Goal: Check status: Check status

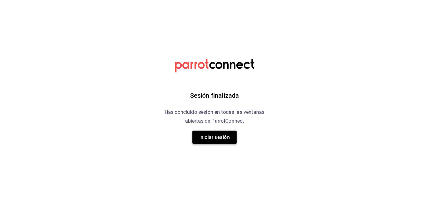
click at [229, 136] on button "Iniciar sesión" at bounding box center [214, 136] width 44 height 13
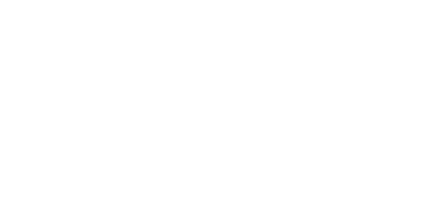
click at [229, 0] on html at bounding box center [214, 0] width 429 height 0
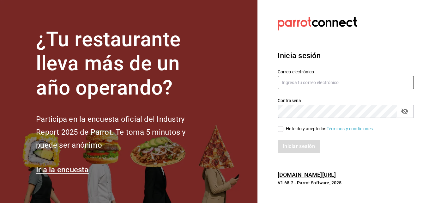
type input "jose.santamaria@costeno.com"
click at [282, 129] on input "He leído y acepto los Términos y condiciones." at bounding box center [281, 129] width 6 height 6
checkbox input "true"
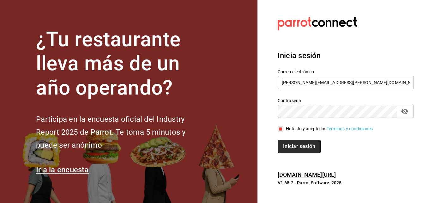
click at [300, 146] on button "Iniciar sesión" at bounding box center [299, 146] width 43 height 13
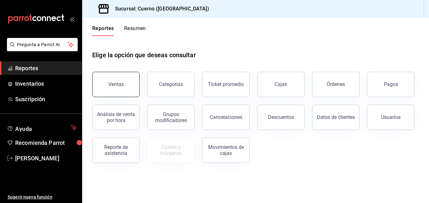
click at [130, 87] on button "Ventas" at bounding box center [115, 84] width 47 height 25
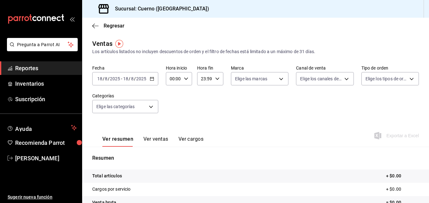
click at [136, 80] on input "2025" at bounding box center [141, 78] width 11 height 5
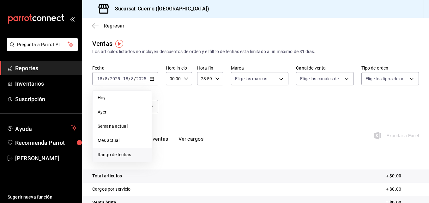
click at [110, 150] on li "Rango de fechas" at bounding box center [122, 155] width 59 height 14
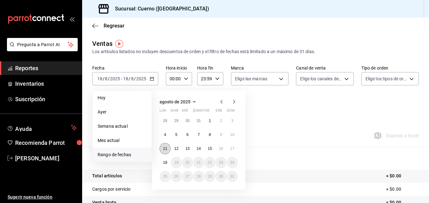
click at [166, 149] on abbr "11" at bounding box center [165, 148] width 4 height 4
click at [167, 163] on abbr "18" at bounding box center [165, 162] width 4 height 4
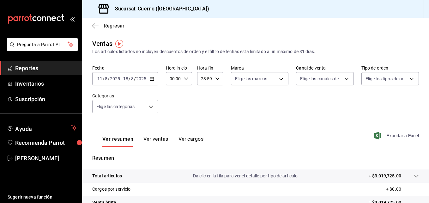
click at [376, 135] on icon "button" at bounding box center [377, 136] width 7 height 8
